Goal: Task Accomplishment & Management: Use online tool/utility

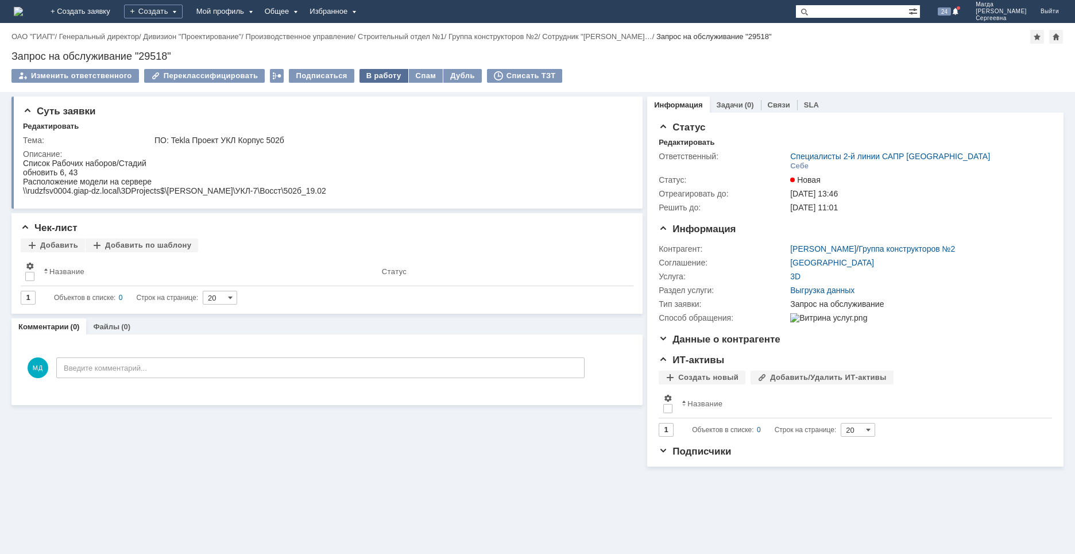
click at [368, 78] on div "В работу" at bounding box center [383, 76] width 49 height 14
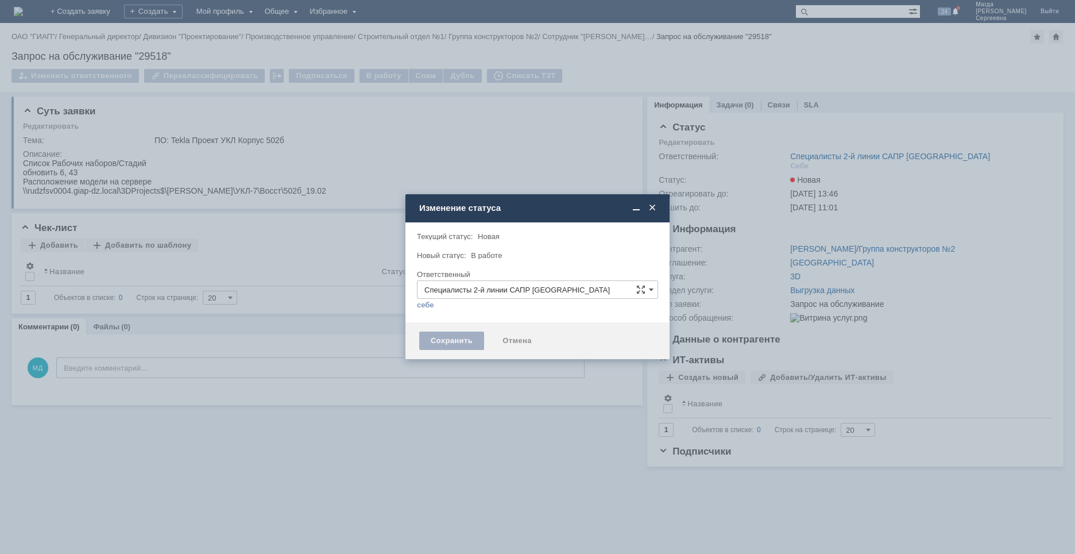
type input "[PERSON_NAME]"
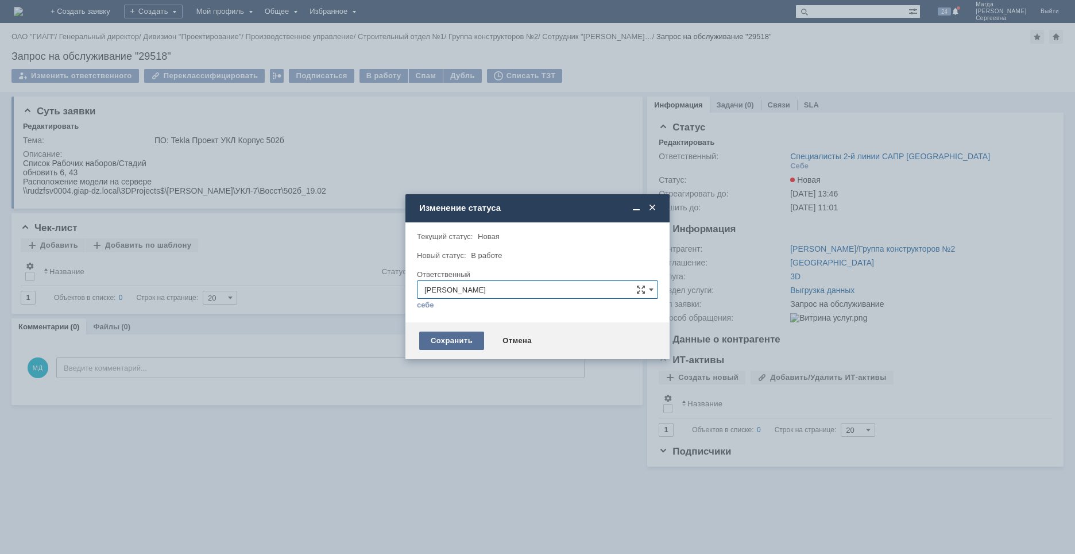
click at [440, 336] on div "Сохранить" at bounding box center [451, 340] width 65 height 18
